Goal: Find specific page/section: Find specific page/section

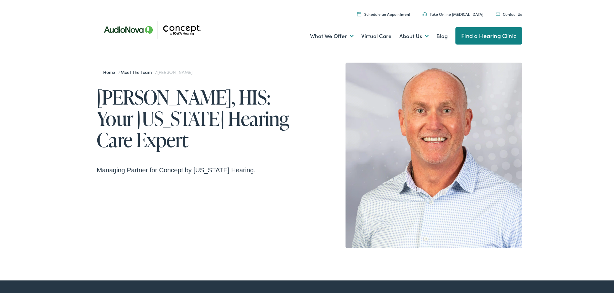
click at [135, 34] on img at bounding box center [155, 28] width 116 height 41
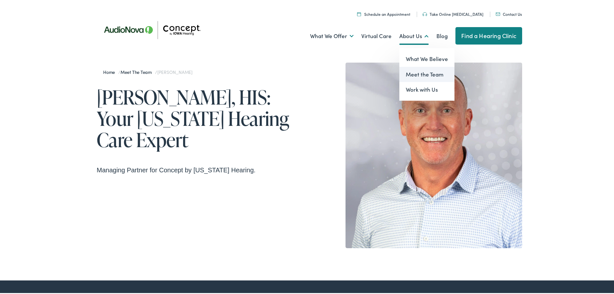
click at [413, 76] on link "Meet the Team" at bounding box center [426, 72] width 55 height 15
